Goal: Transaction & Acquisition: Book appointment/travel/reservation

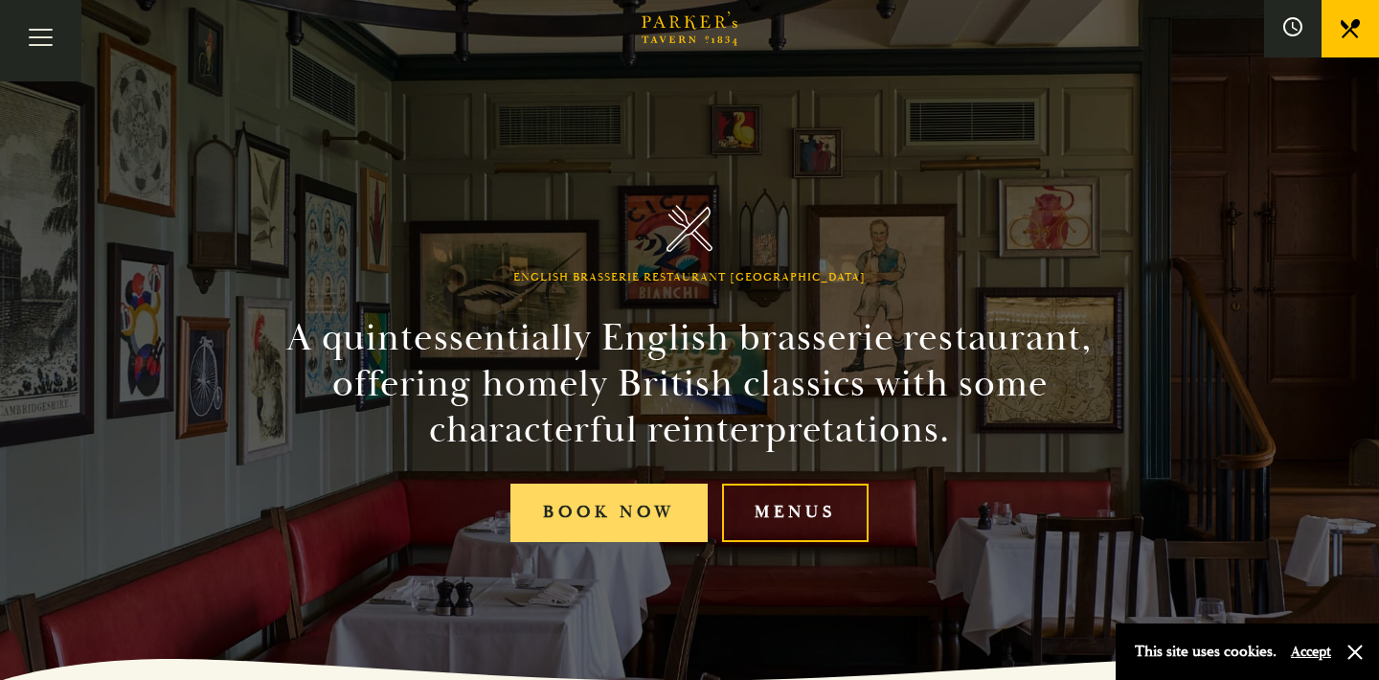
click at [610, 512] on link "Book Now" at bounding box center [608, 513] width 197 height 58
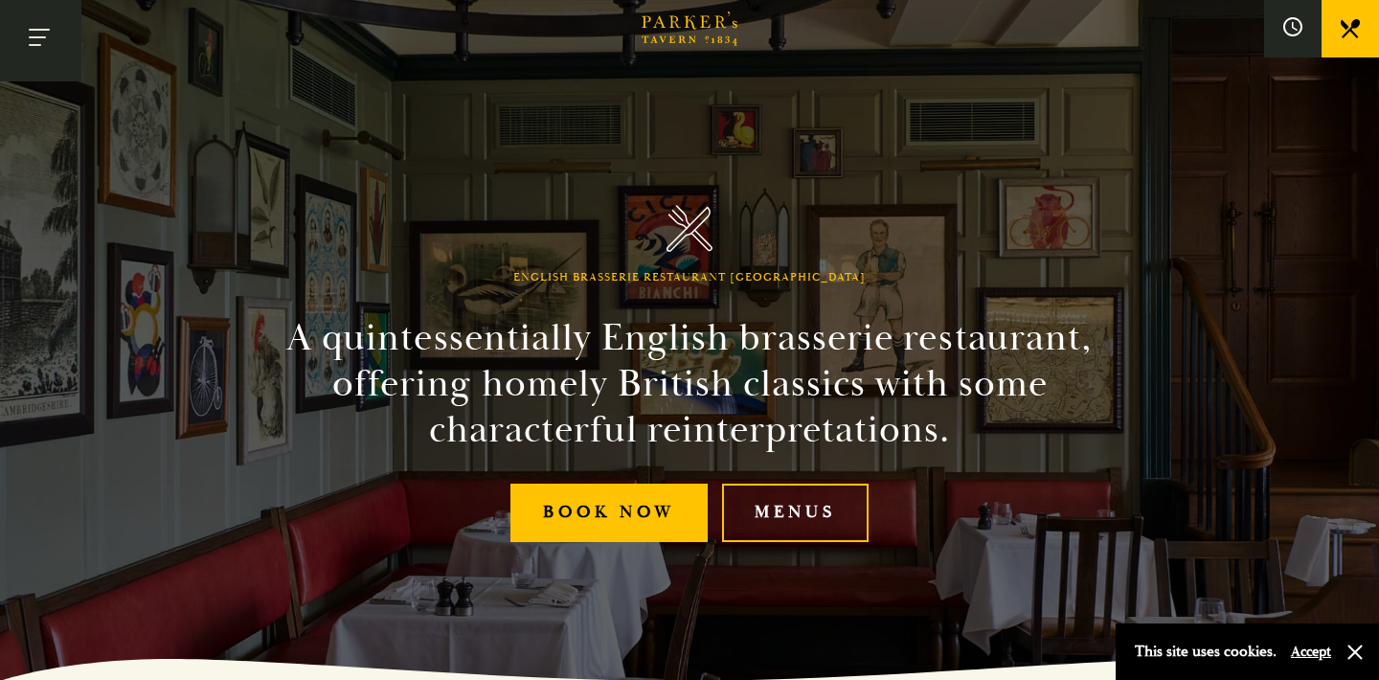
click at [44, 34] on button "Toggle navigation" at bounding box center [40, 40] width 81 height 81
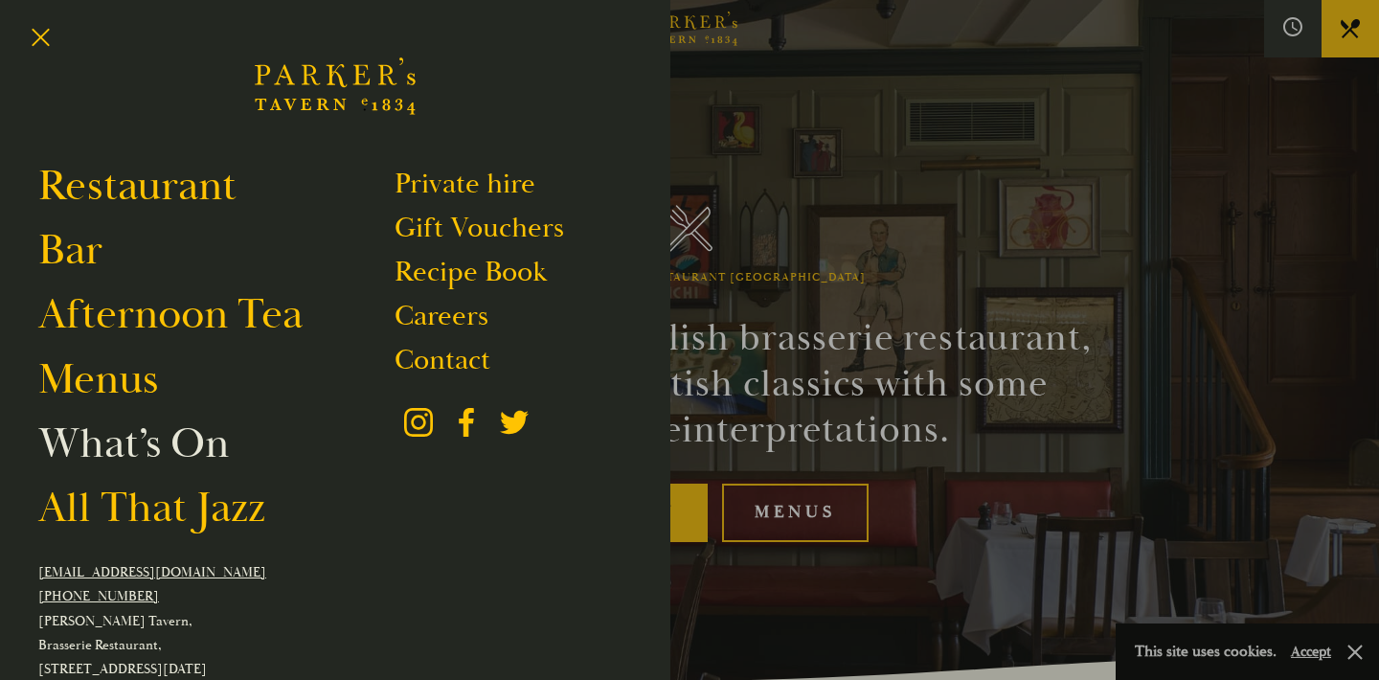
click at [106, 443] on link "What’s On" at bounding box center [133, 444] width 191 height 54
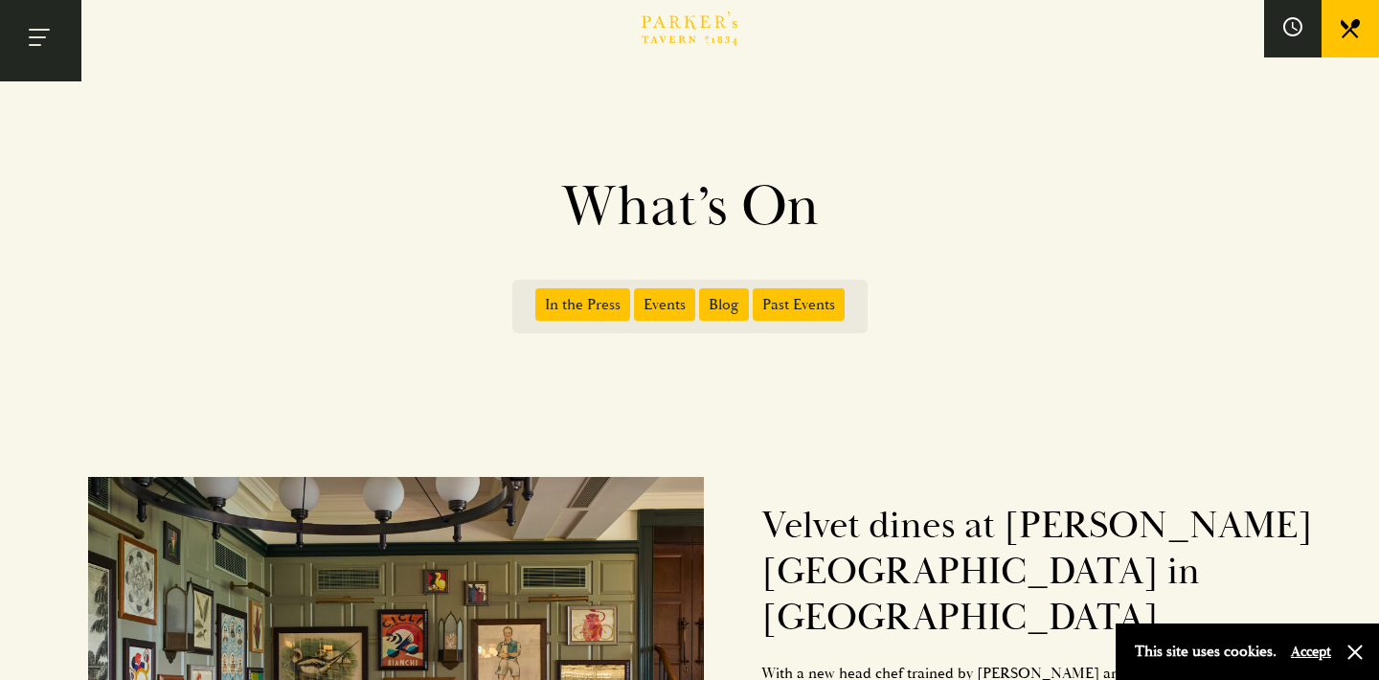
click at [49, 32] on button "Toggle navigation" at bounding box center [40, 40] width 81 height 81
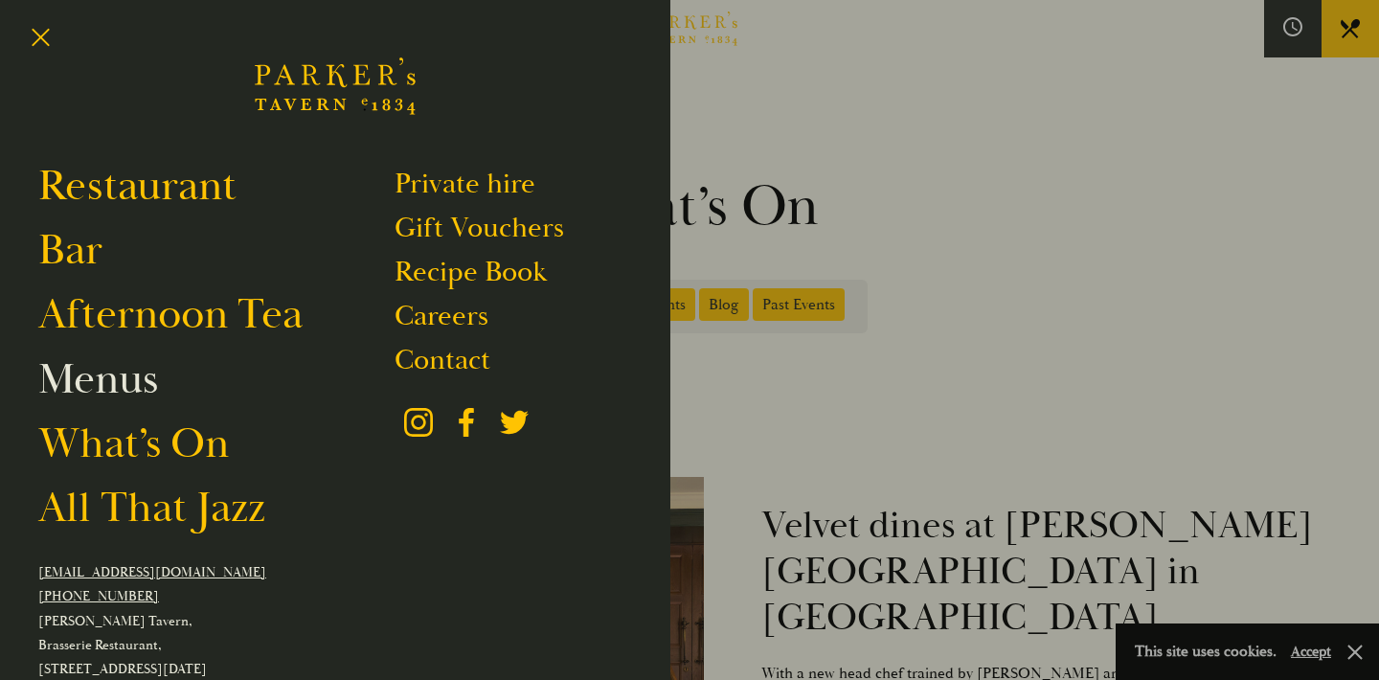
click at [87, 384] on link "Menus" at bounding box center [98, 379] width 120 height 54
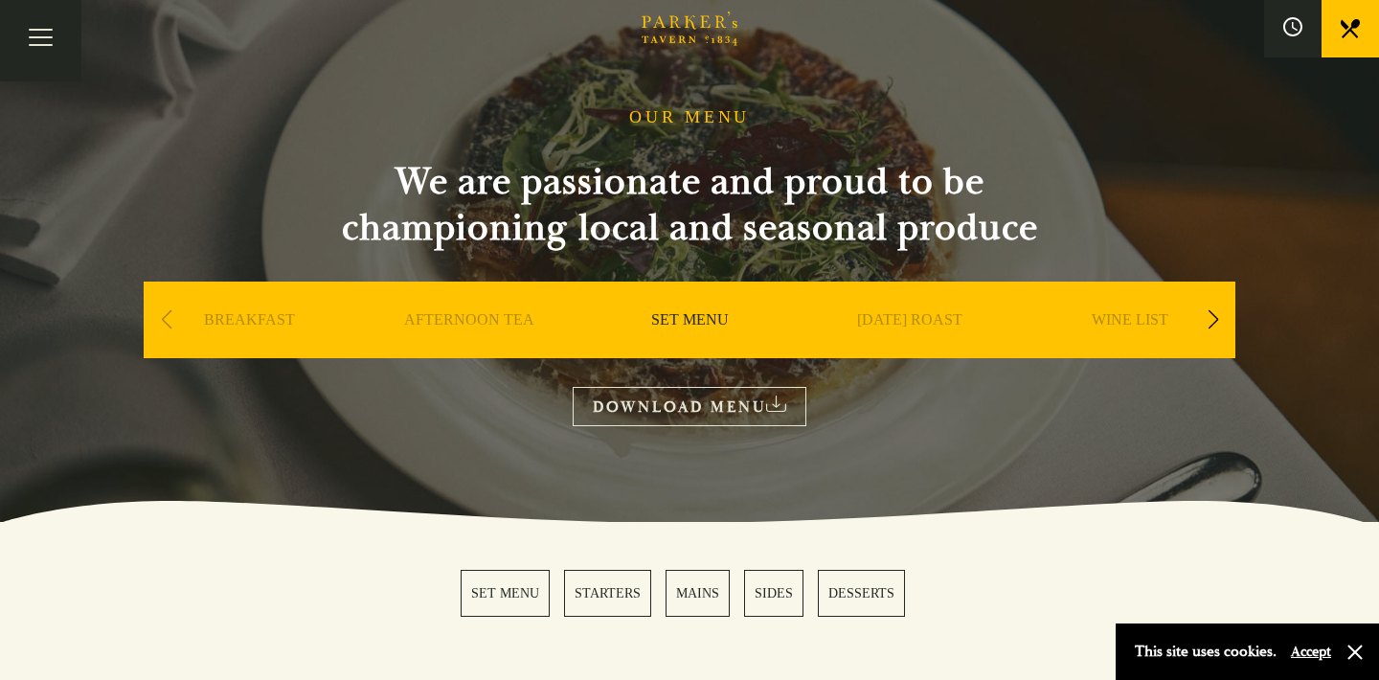
scroll to position [49, 0]
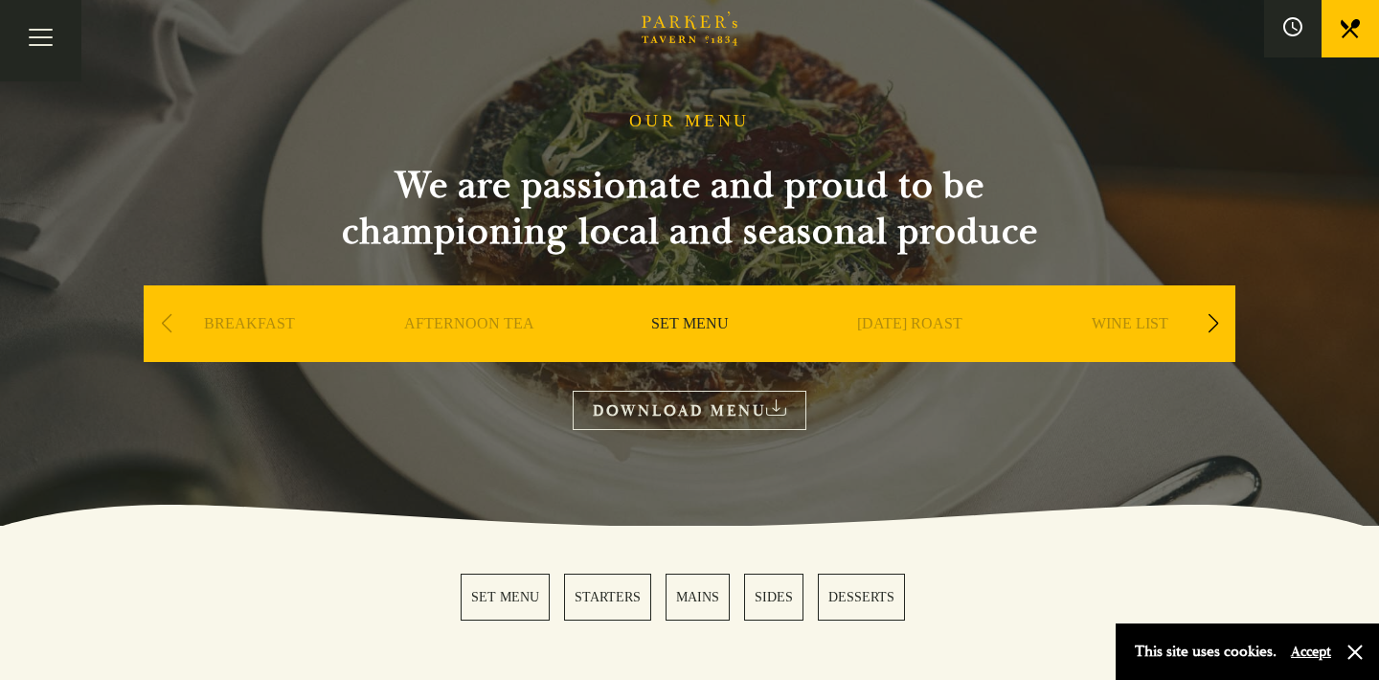
click at [674, 328] on link "SET MENU" at bounding box center [690, 352] width 78 height 77
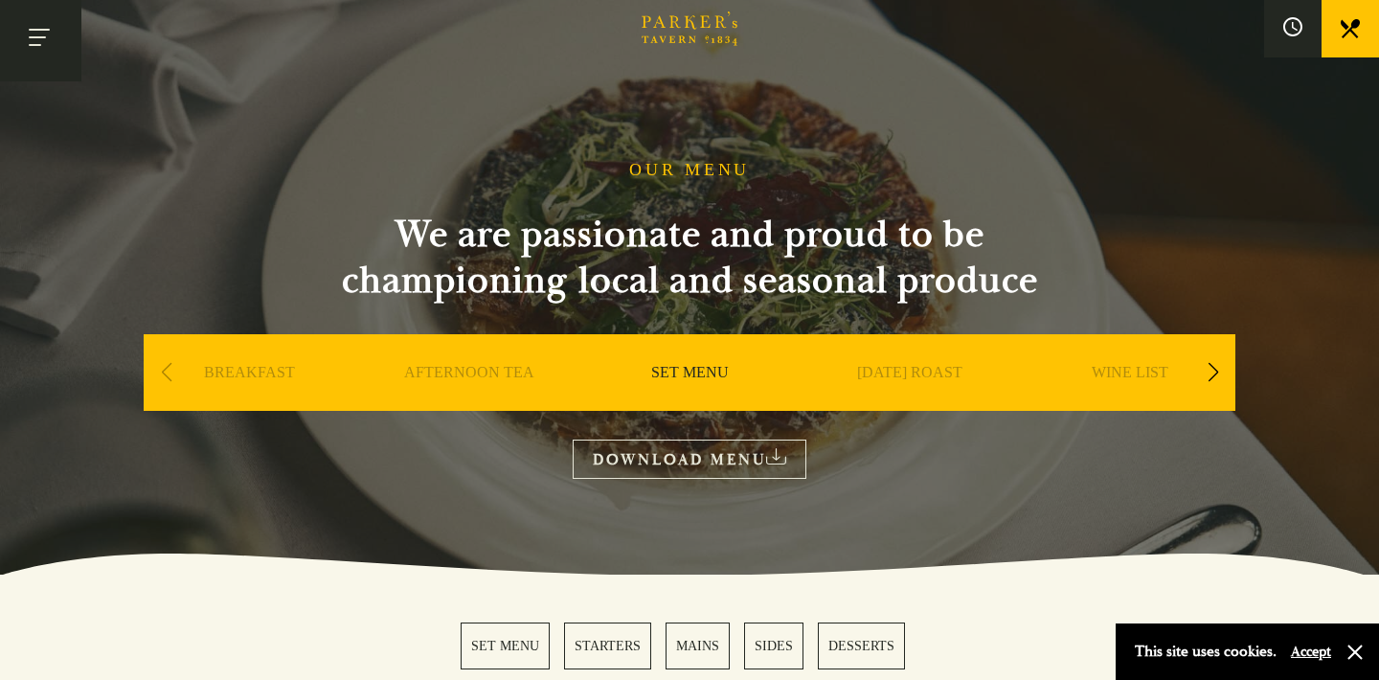
click at [43, 34] on button "Toggle navigation" at bounding box center [40, 40] width 81 height 81
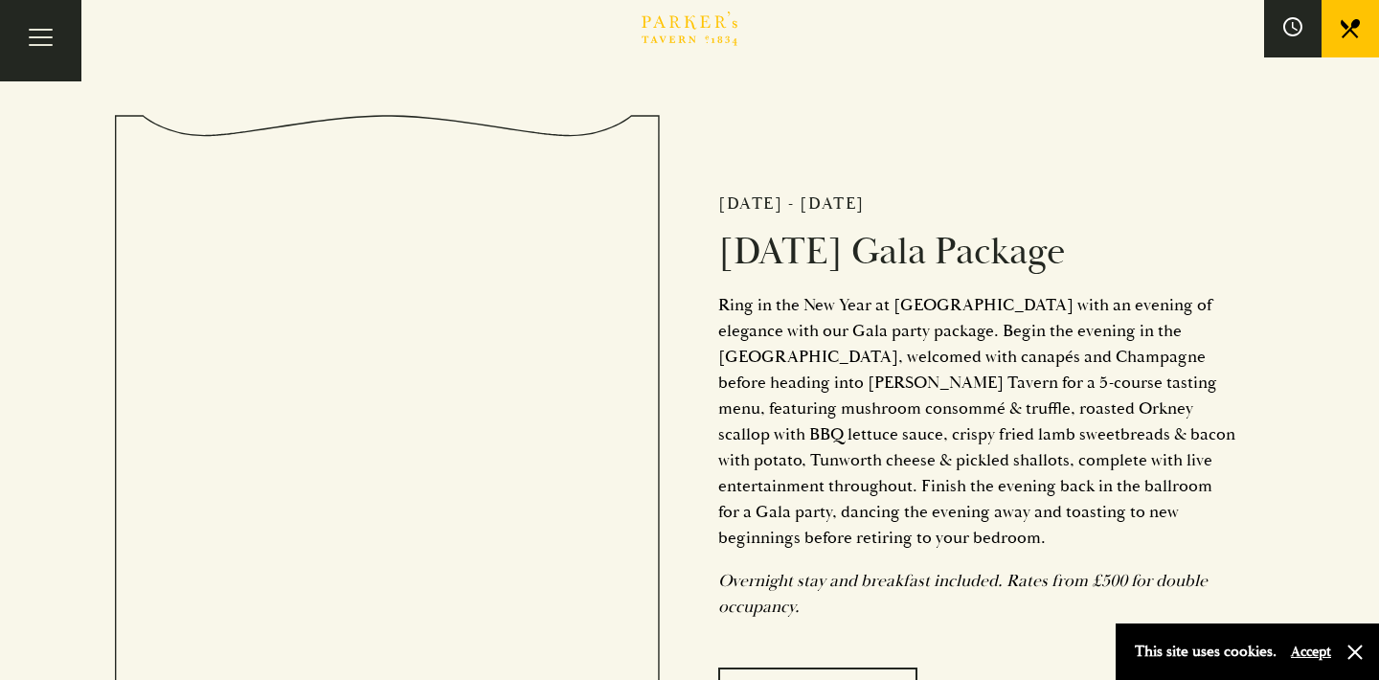
scroll to position [5505, 0]
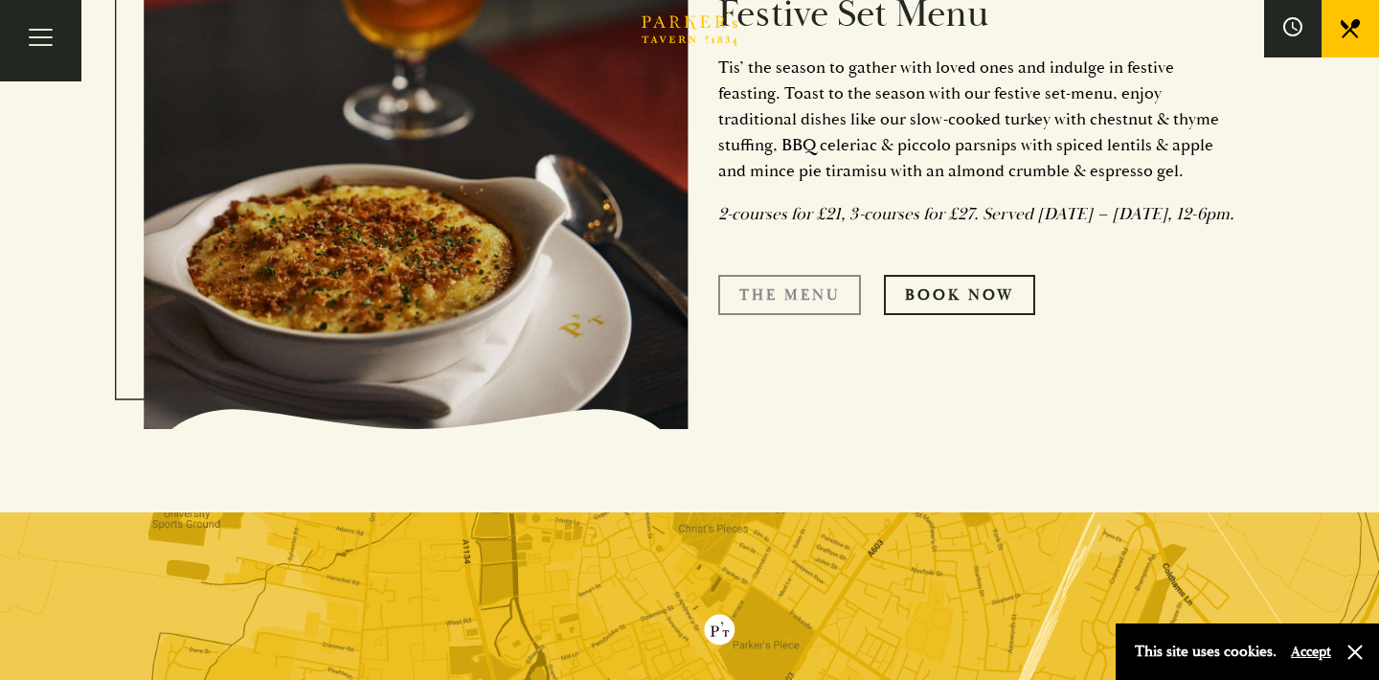
scroll to position [872, 0]
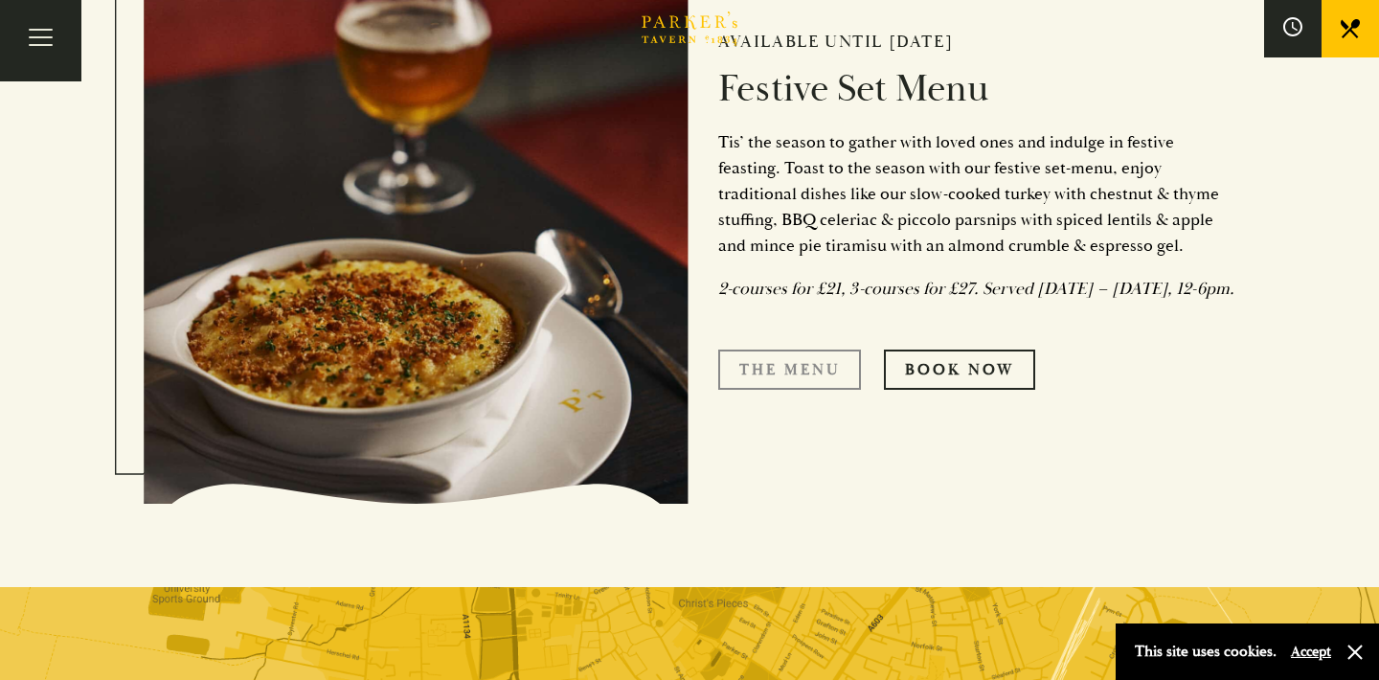
click at [775, 378] on link "The Menu" at bounding box center [789, 370] width 143 height 40
click at [970, 390] on link "Book Now" at bounding box center [959, 370] width 151 height 40
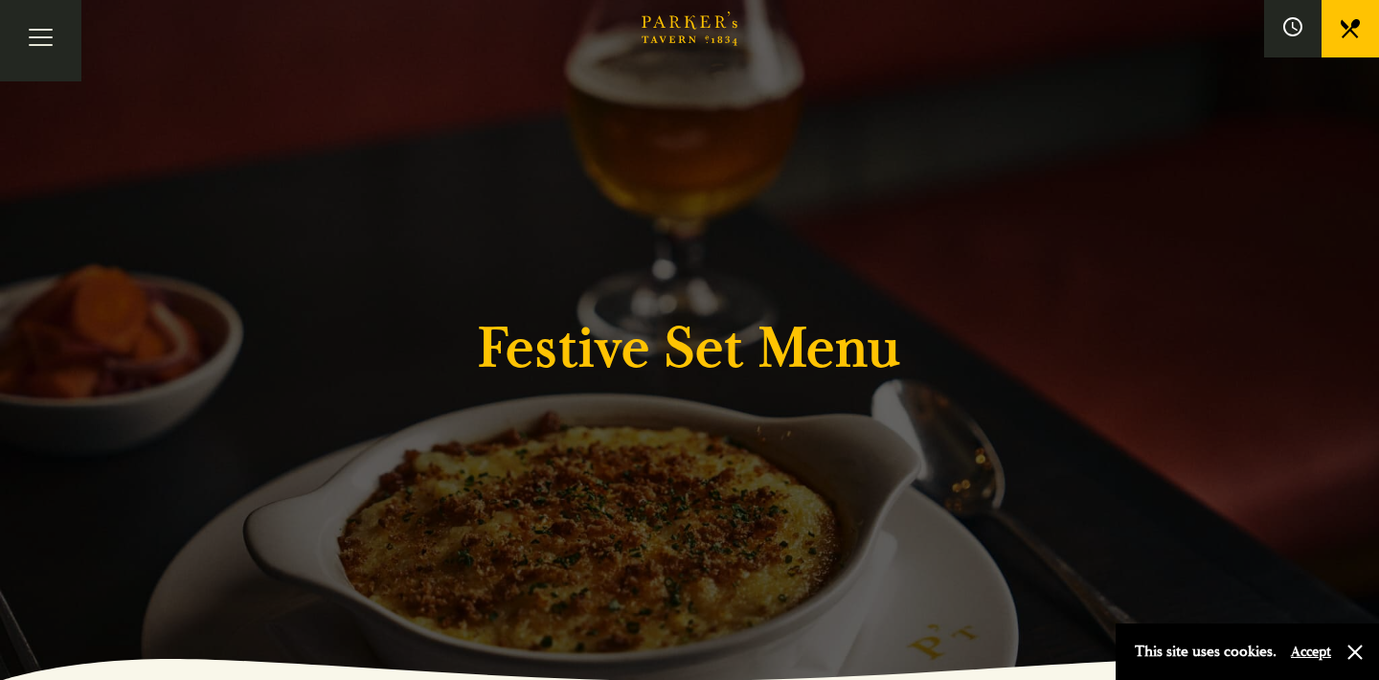
scroll to position [0, 0]
click at [53, 32] on button "Toggle navigation" at bounding box center [40, 40] width 81 height 81
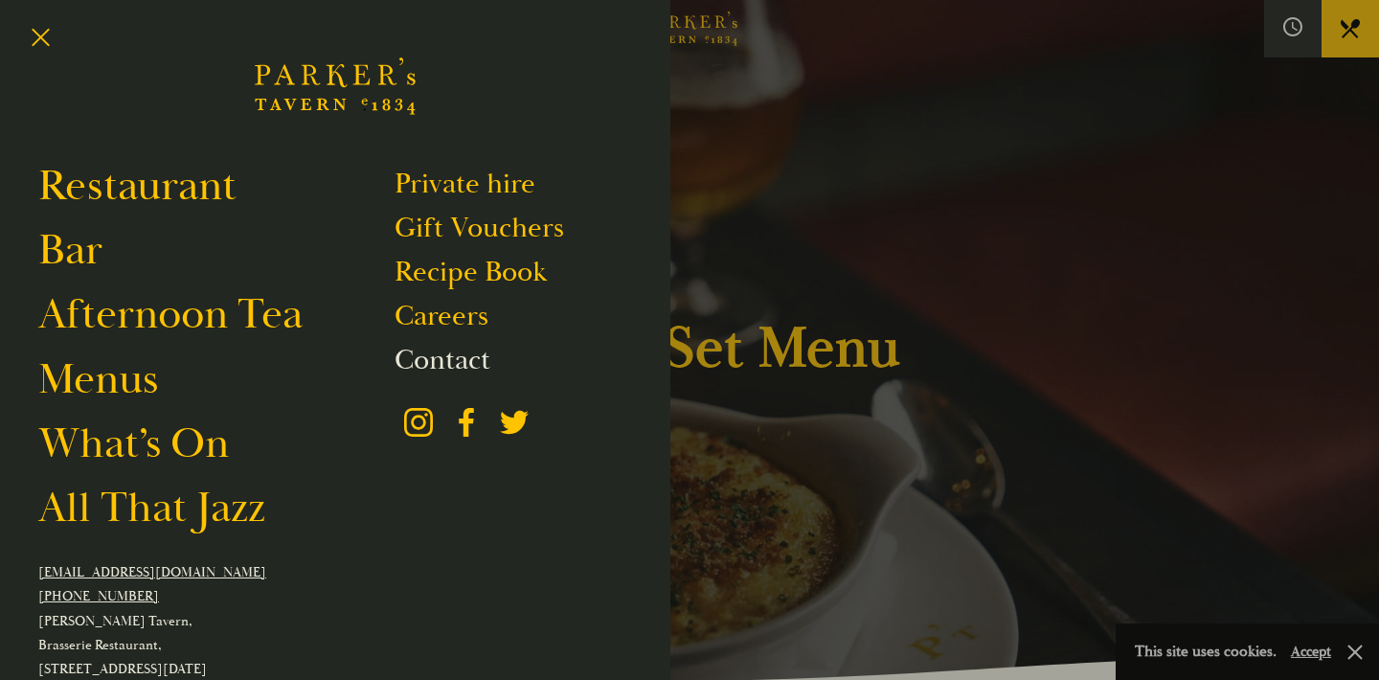
click at [467, 357] on link "Contact" at bounding box center [443, 360] width 96 height 36
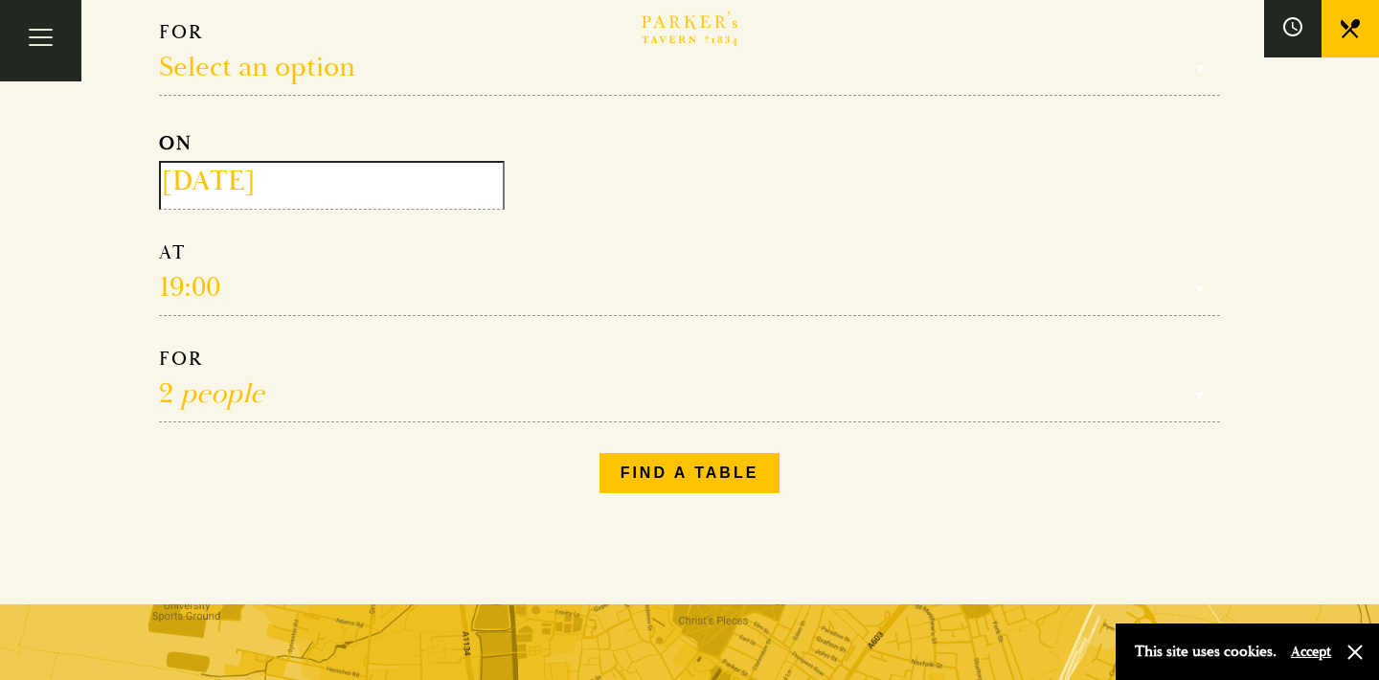
scroll to position [289, 0]
select select "21"
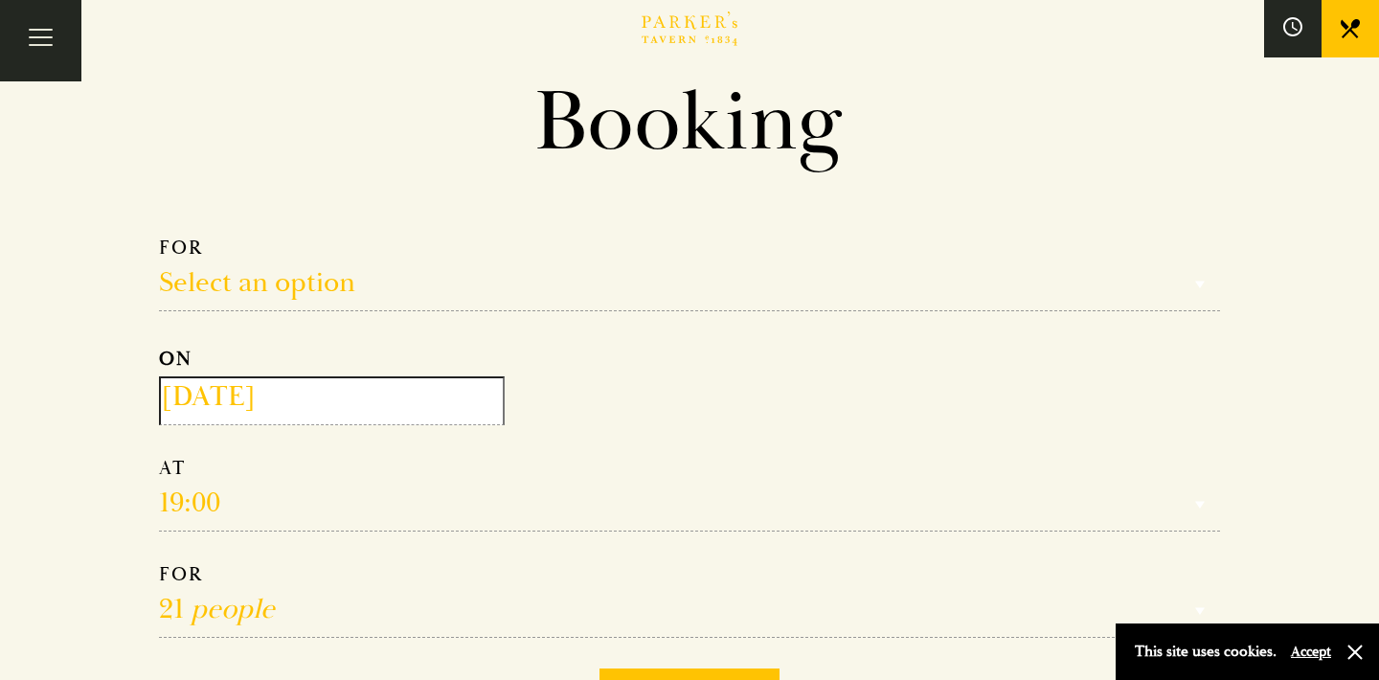
scroll to position [48, 0]
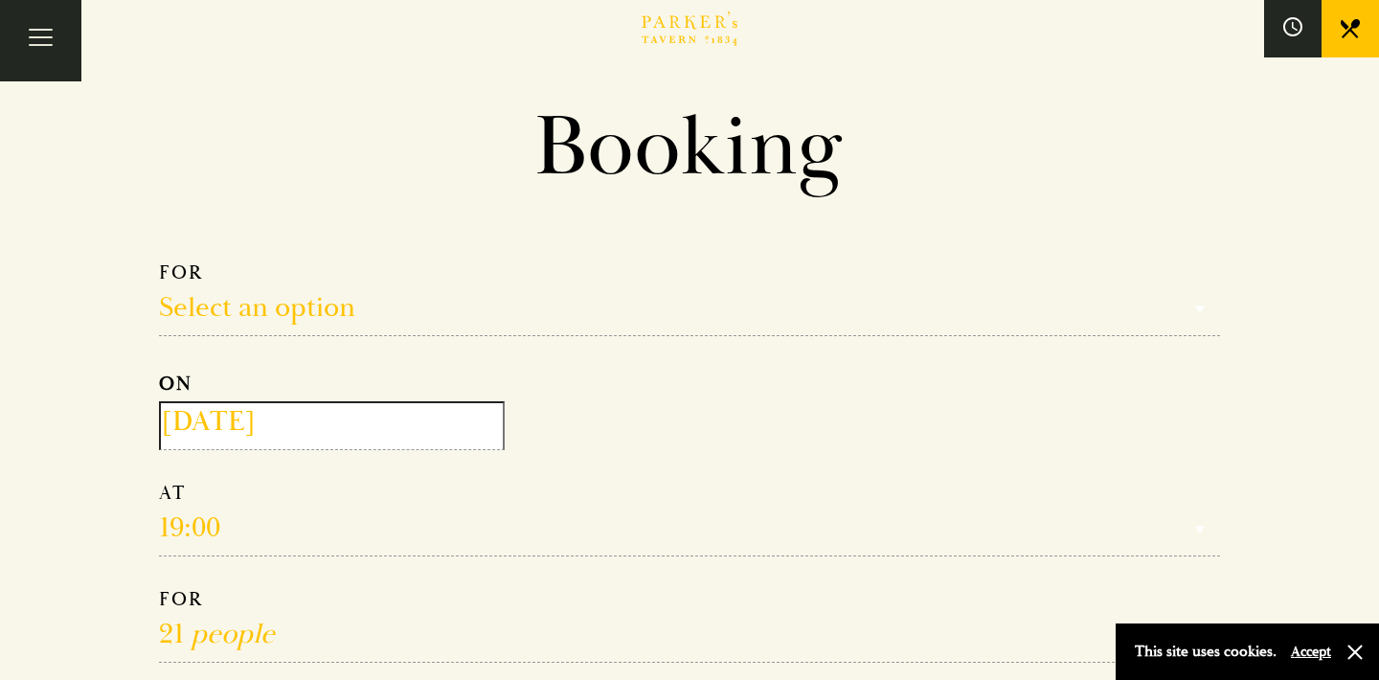
select select "134868"
click at [242, 428] on input "2025-09-02" at bounding box center [332, 425] width 346 height 49
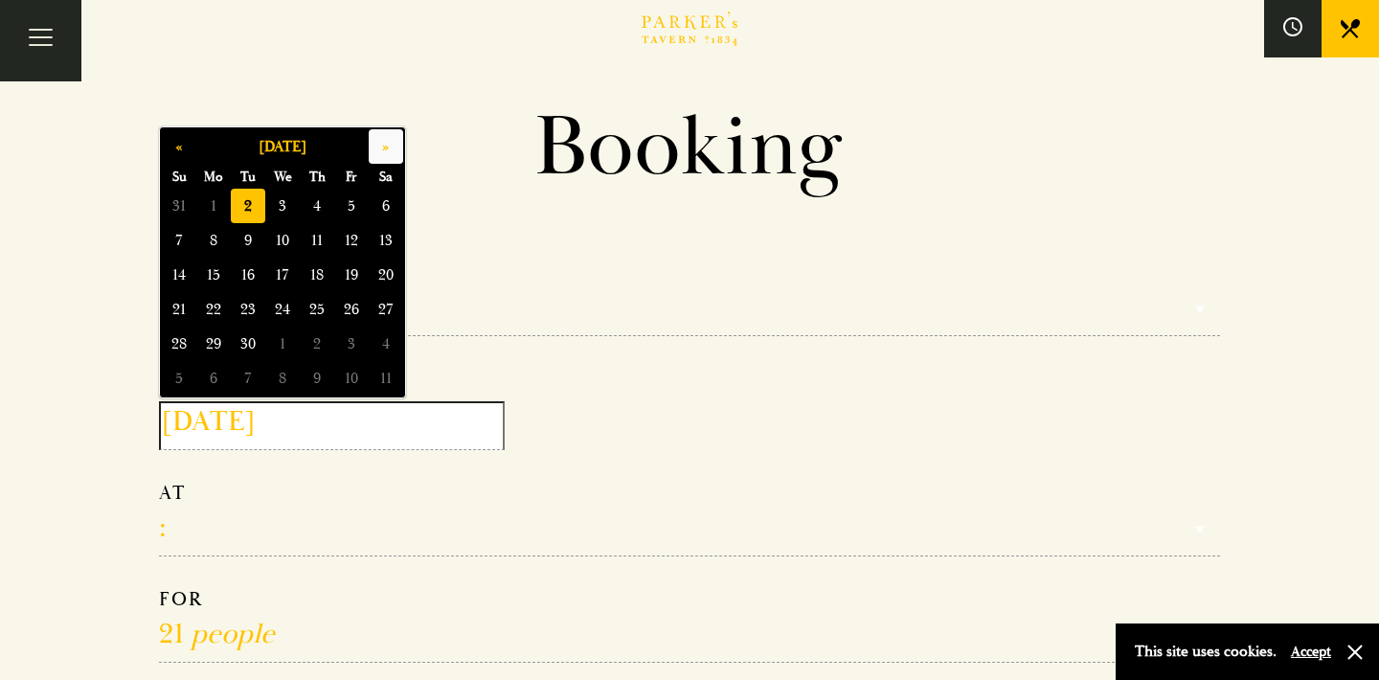
click at [388, 147] on button "»" at bounding box center [386, 146] width 34 height 34
click at [388, 148] on button "»" at bounding box center [386, 146] width 34 height 34
click at [357, 236] on span "12" at bounding box center [351, 240] width 34 height 34
type input "2025-12-12"
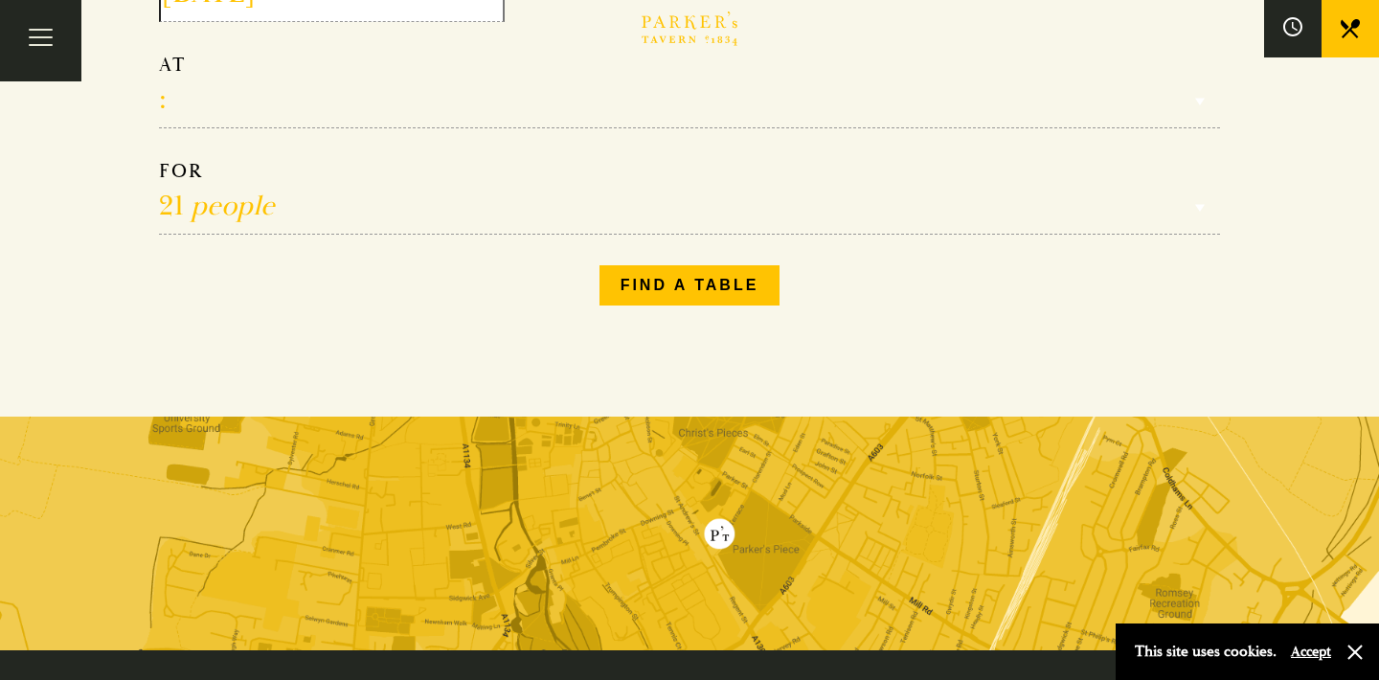
scroll to position [504, 0]
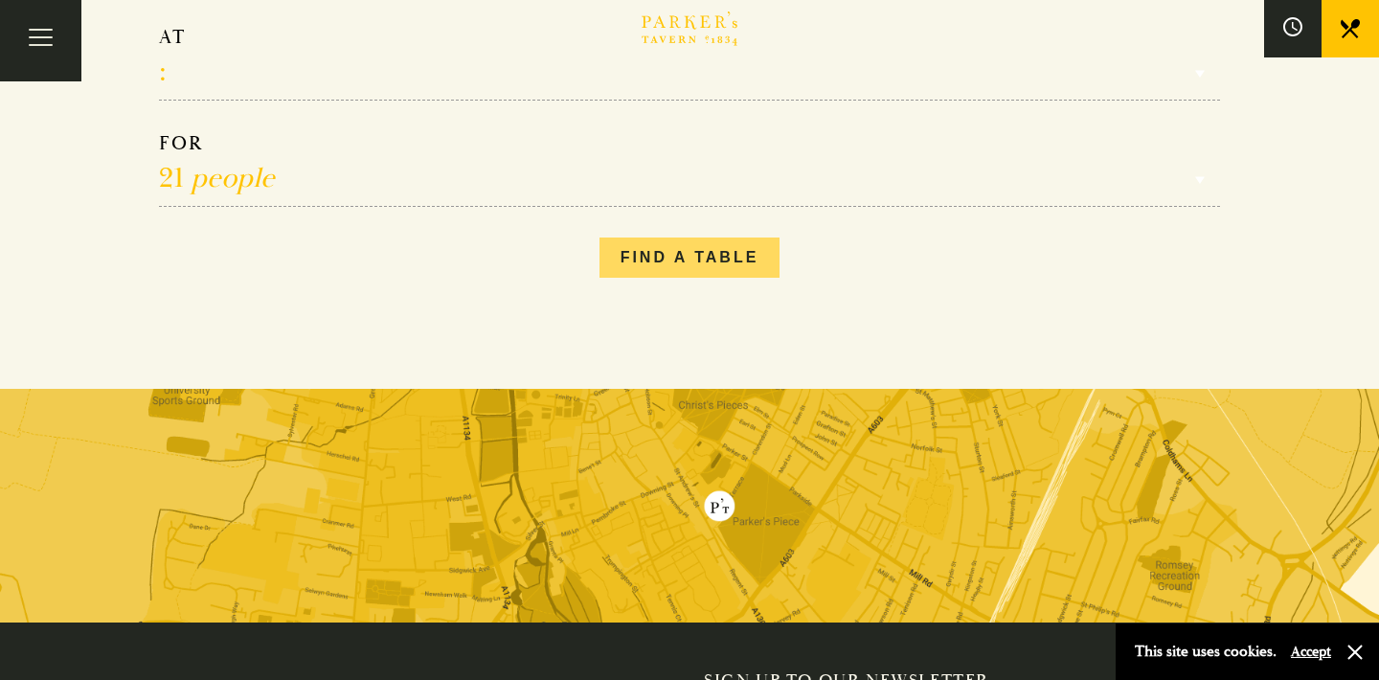
click at [710, 260] on button "Find a table" at bounding box center [689, 257] width 181 height 40
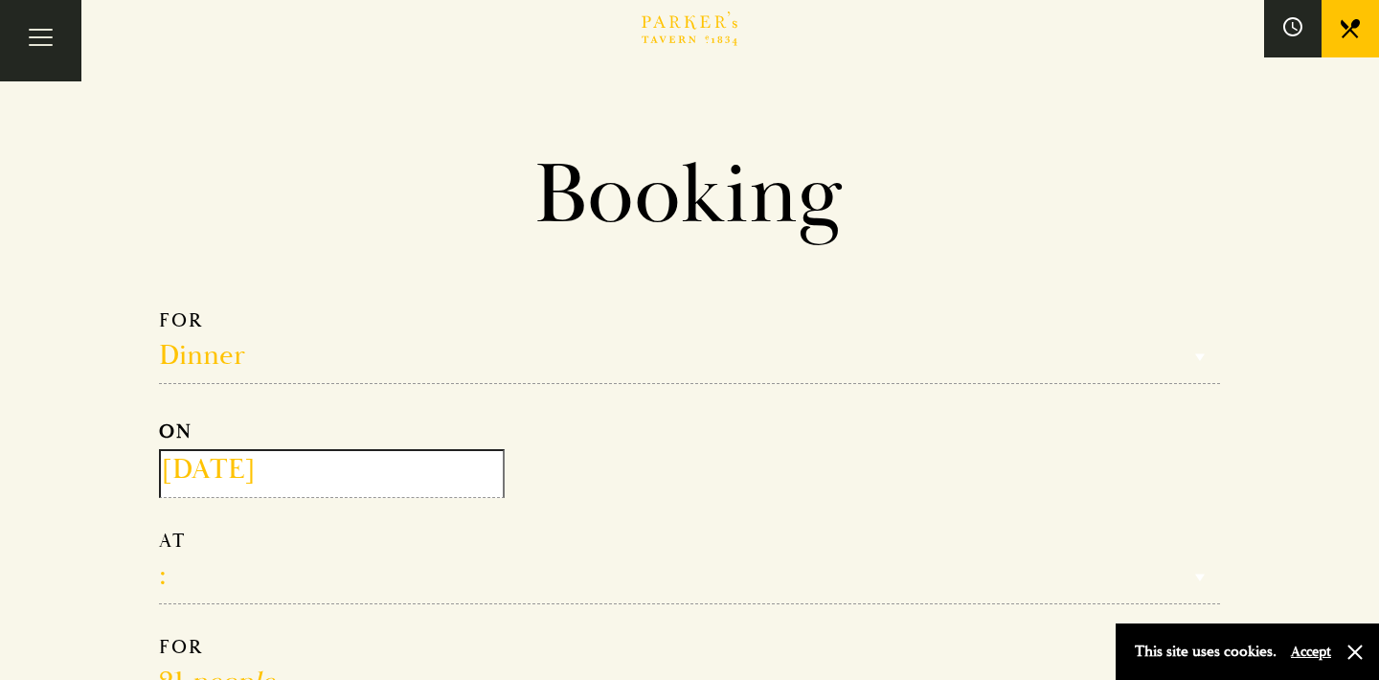
scroll to position [0, 0]
